Goal: Task Accomplishment & Management: Use online tool/utility

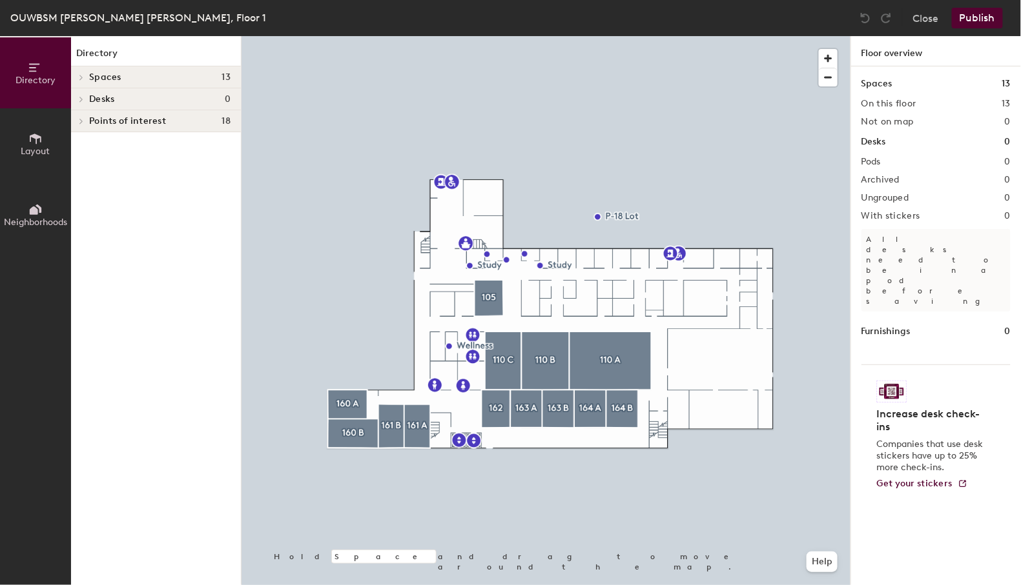
click at [117, 125] on span "Points of interest" at bounding box center [127, 121] width 77 height 10
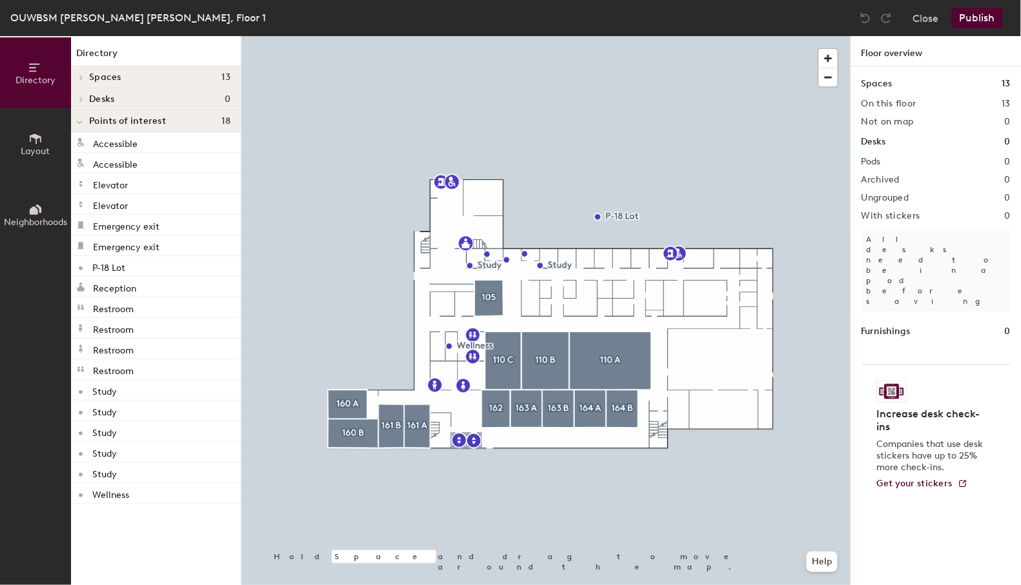
click at [80, 122] on icon at bounding box center [79, 122] width 6 height 5
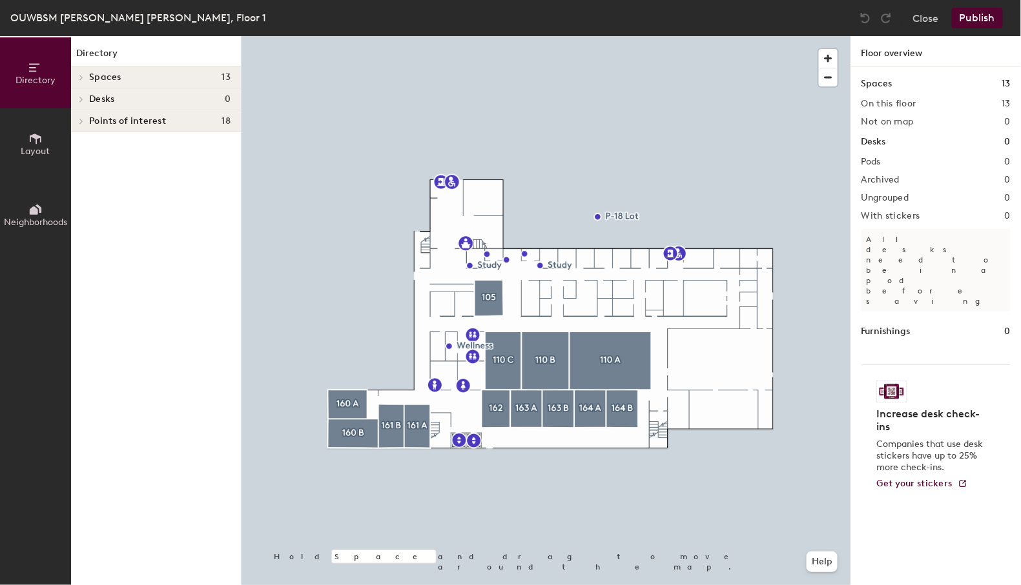
click at [34, 154] on span "Layout" at bounding box center [35, 151] width 29 height 11
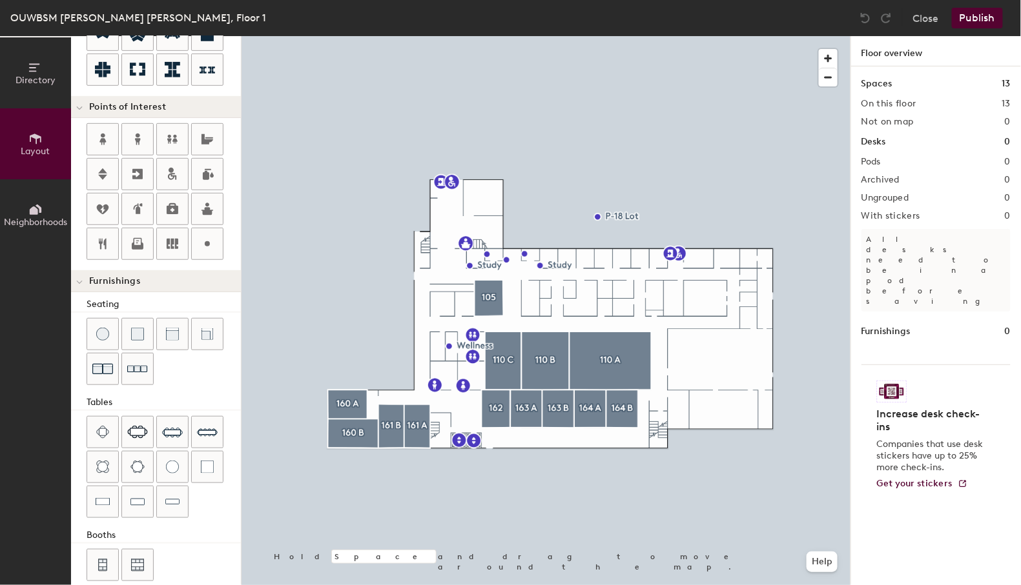
scroll to position [226, 0]
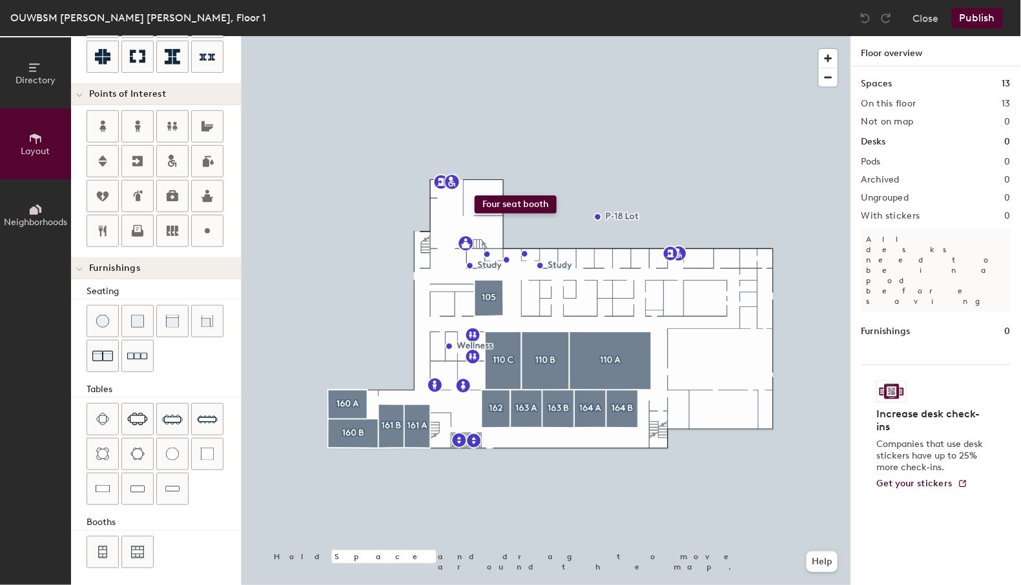
click at [474, 196] on div "Directory Layout Neighborhoods Layout Add space Resize Desks Points of Interest…" at bounding box center [510, 310] width 1021 height 549
click at [477, 235] on span "Delete" at bounding box center [475, 238] width 45 height 22
click at [205, 220] on div at bounding box center [207, 231] width 31 height 31
type input "20"
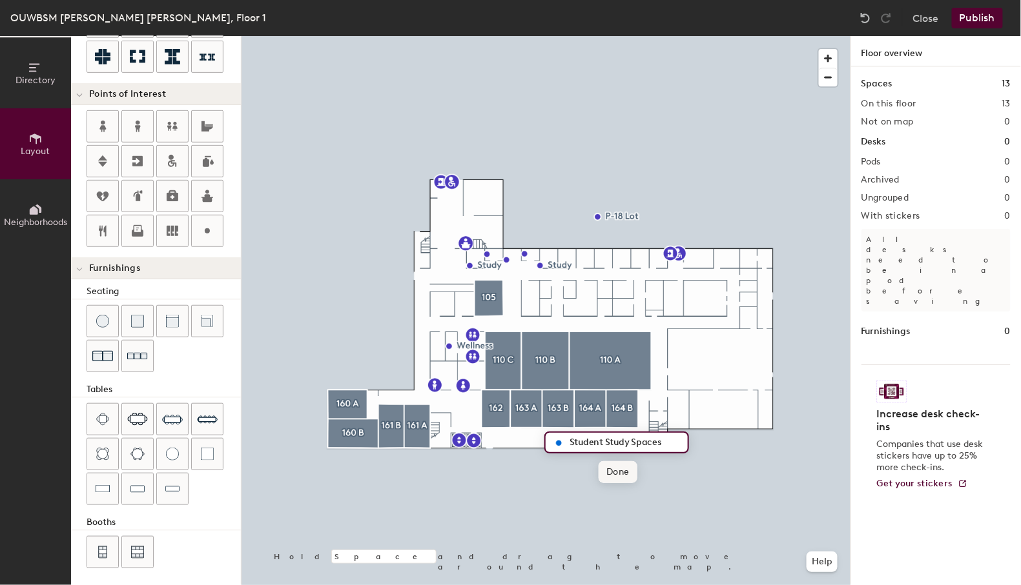
type input "Student Study Spaces"
click at [611, 472] on span "Done" at bounding box center [617, 473] width 38 height 22
click at [549, 36] on div at bounding box center [545, 36] width 609 height 0
click at [976, 17] on button "Publish" at bounding box center [977, 18] width 51 height 21
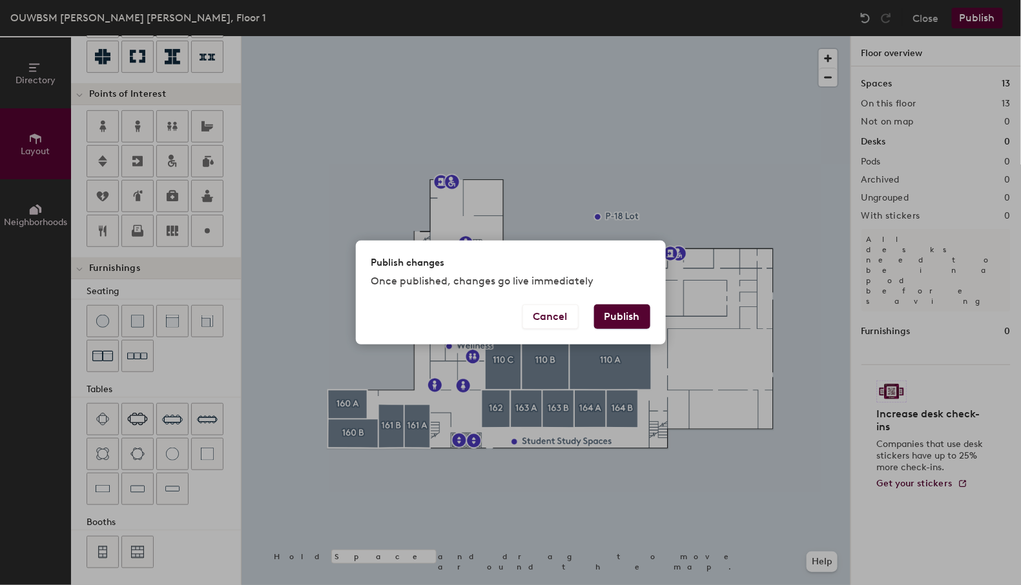
click at [615, 321] on button "Publish" at bounding box center [622, 317] width 56 height 25
type input "20"
